Goal: Transaction & Acquisition: Purchase product/service

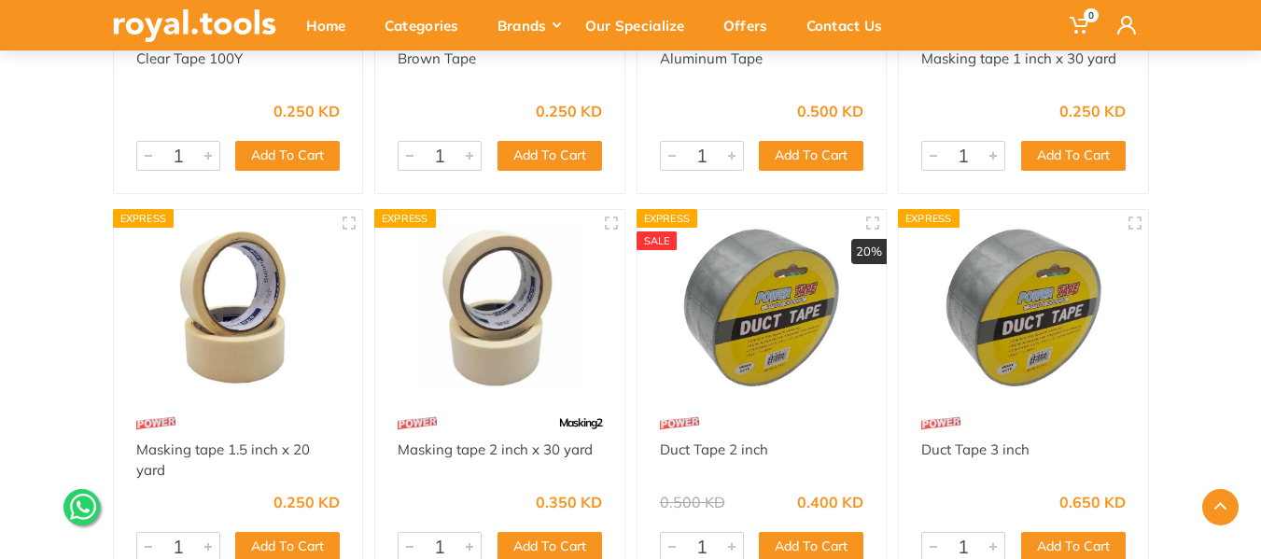
scroll to position [517, 0]
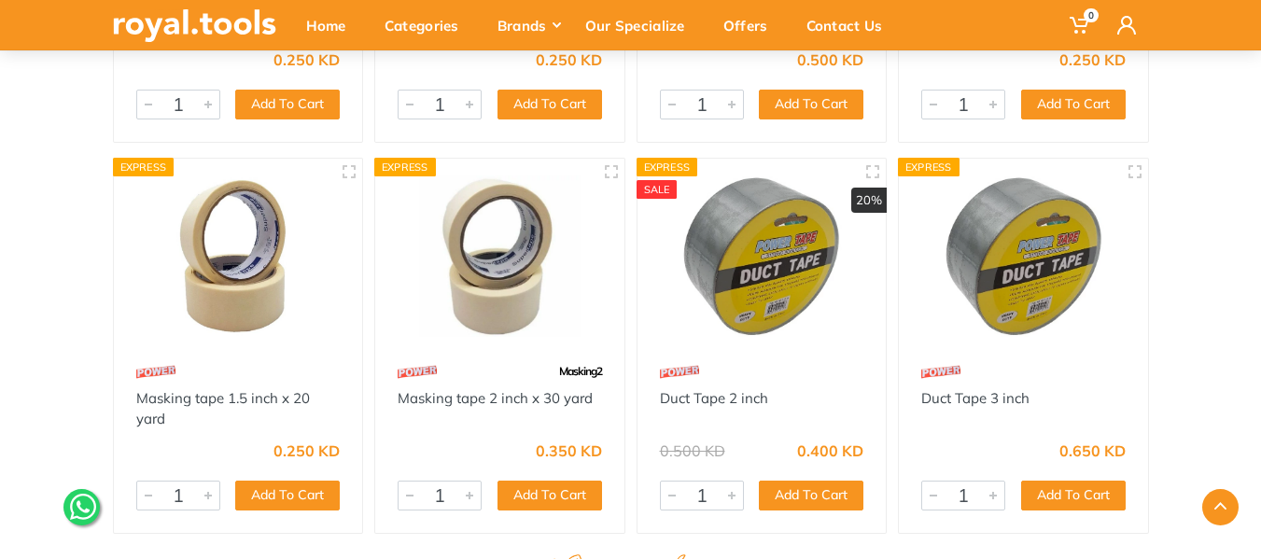
click at [484, 267] on img at bounding box center [500, 256] width 216 height 161
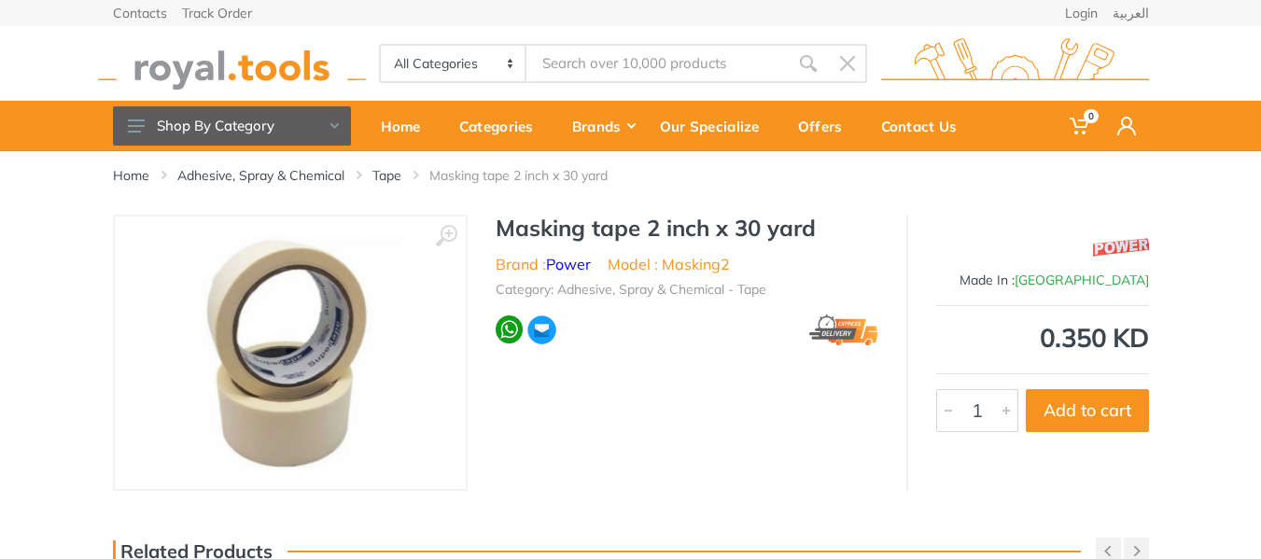
click at [302, 302] on img at bounding box center [290, 352] width 235 height 235
